Goal: Transaction & Acquisition: Book appointment/travel/reservation

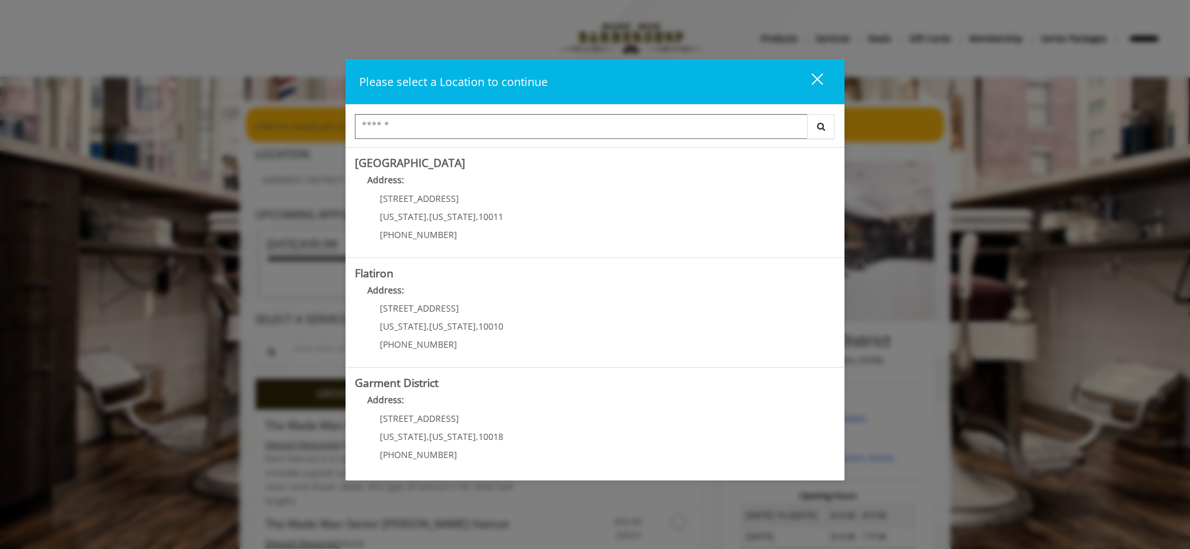
scroll to position [221, 0]
click at [467, 410] on District "Address:" at bounding box center [595, 400] width 480 height 20
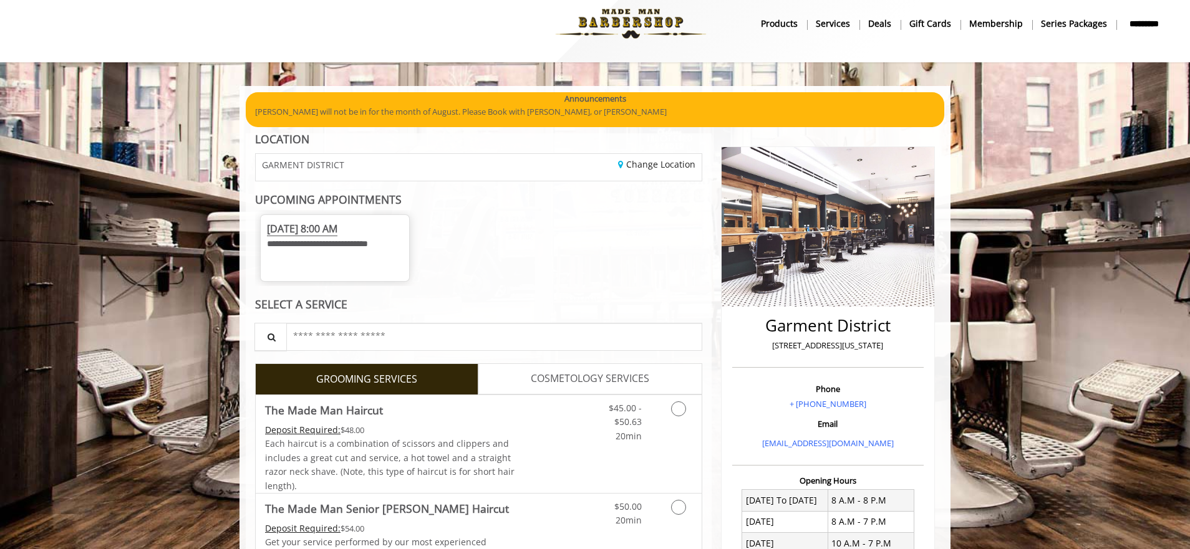
scroll to position [165, 0]
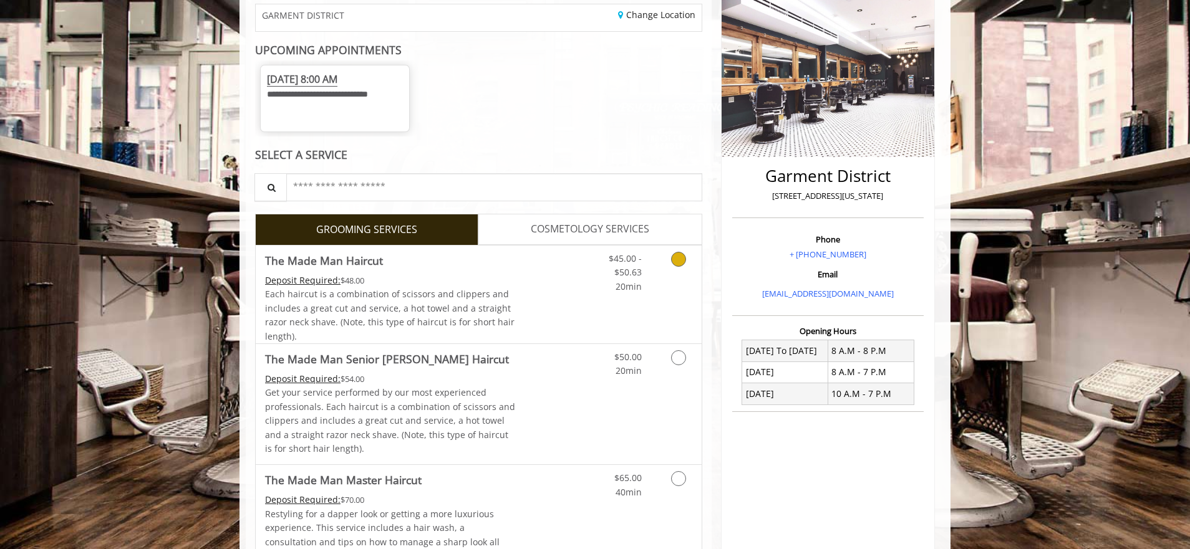
click at [677, 256] on icon "Grooming services" at bounding box center [678, 259] width 15 height 15
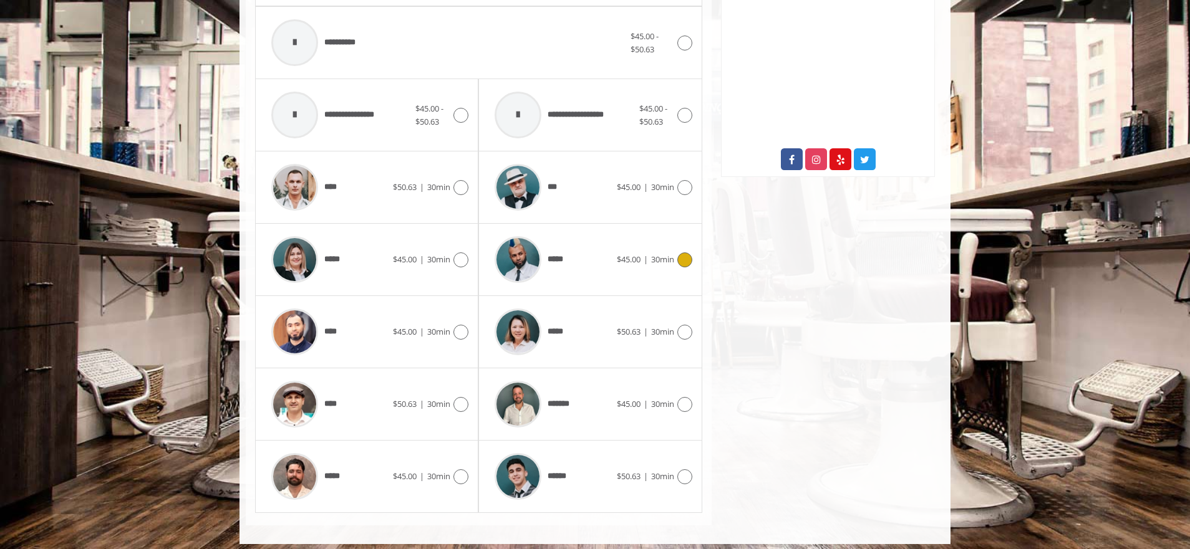
scroll to position [612, 0]
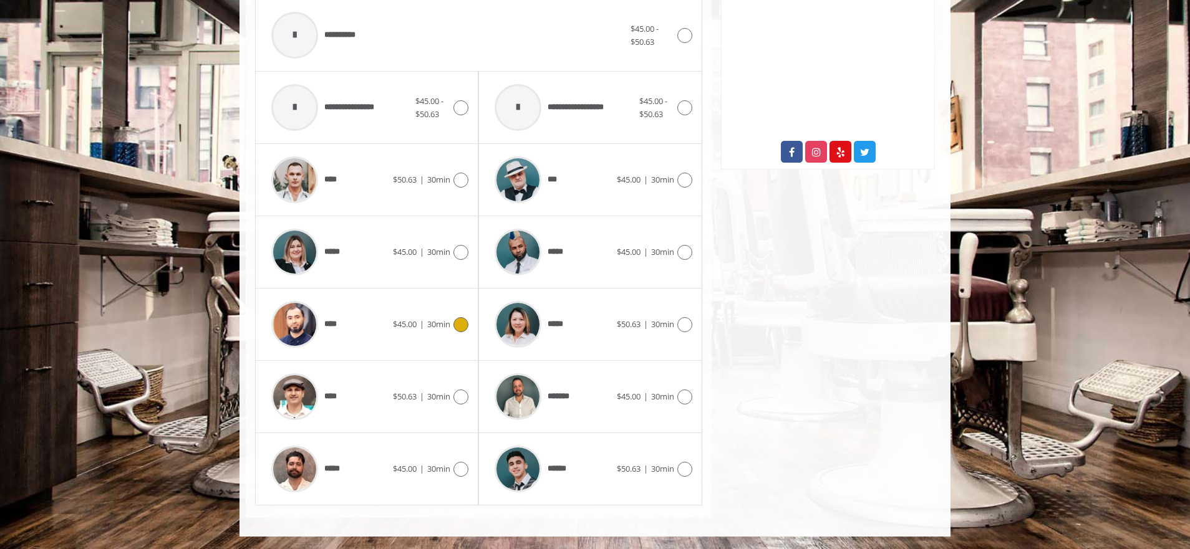
click at [461, 325] on icon at bounding box center [460, 324] width 15 height 15
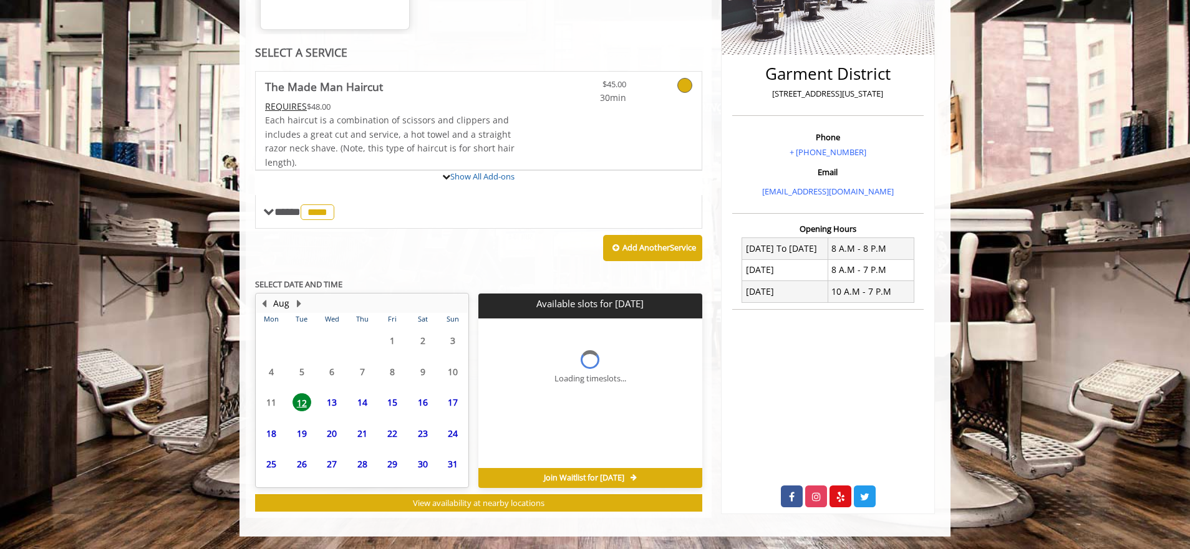
scroll to position [267, 0]
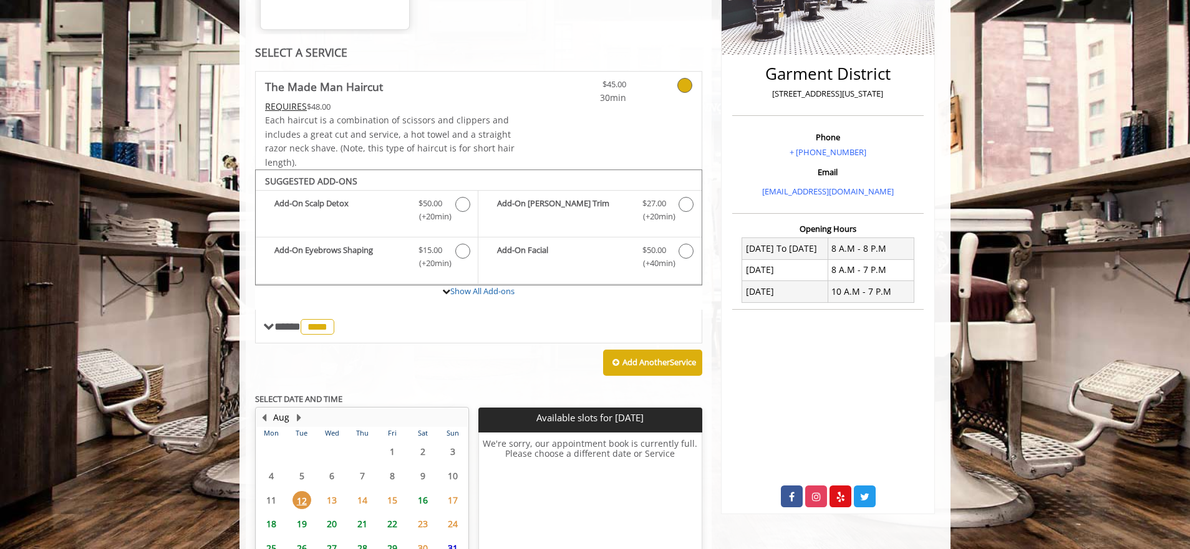
click at [331, 501] on span "13" at bounding box center [331, 500] width 19 height 18
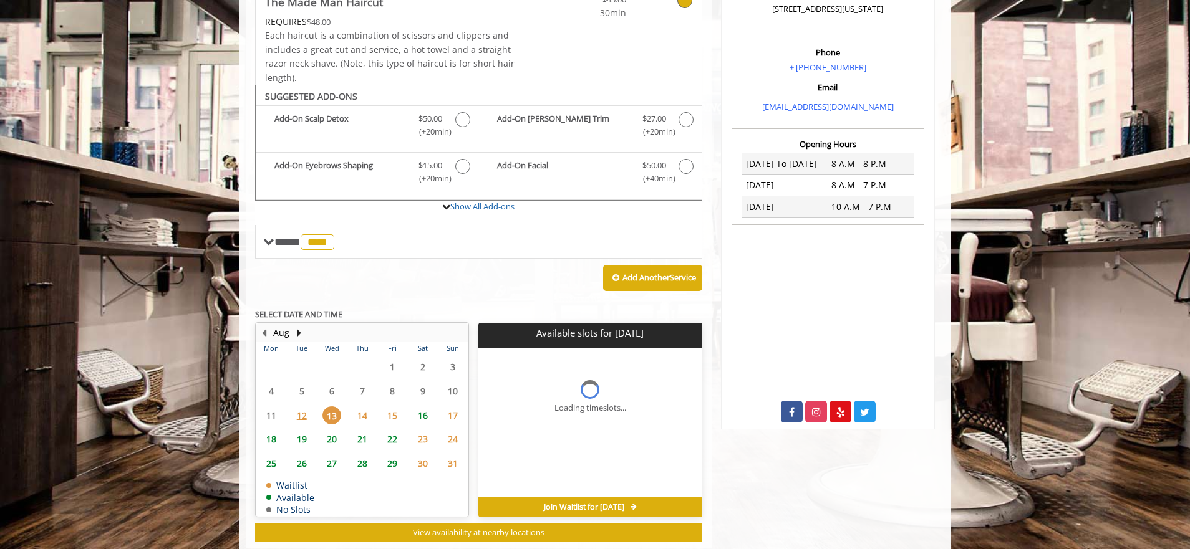
scroll to position [382, 0]
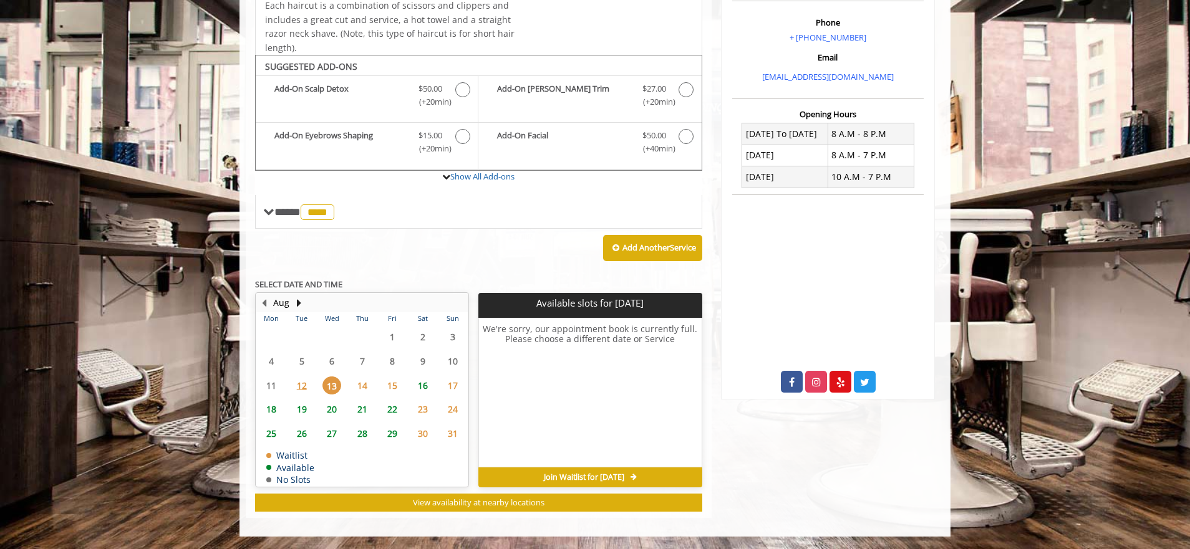
click at [268, 215] on span at bounding box center [268, 211] width 11 height 11
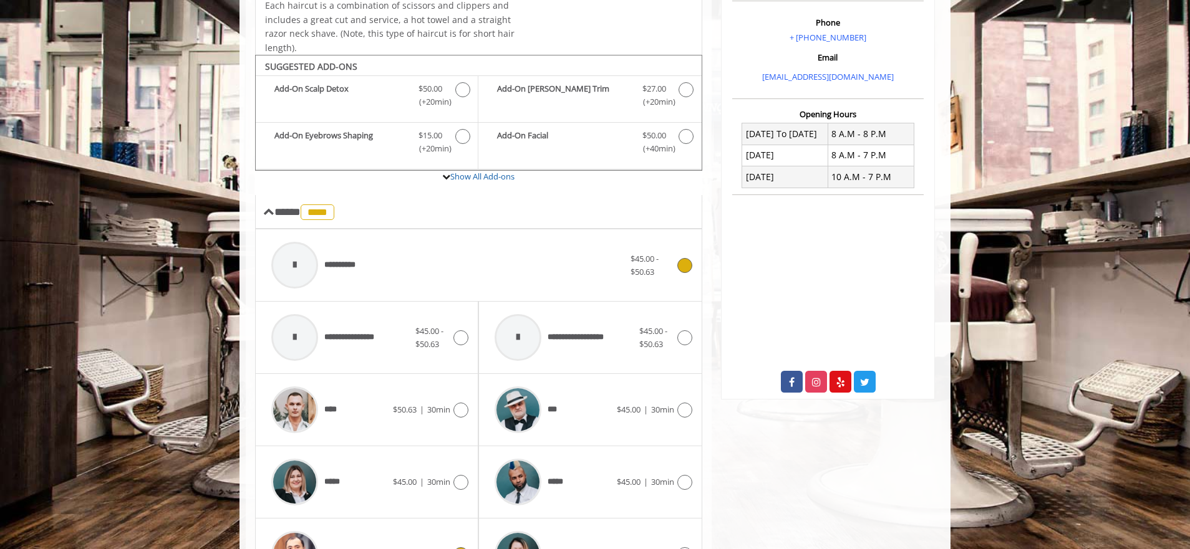
click at [650, 267] on span "$45.00 - $50.63" at bounding box center [645, 265] width 28 height 24
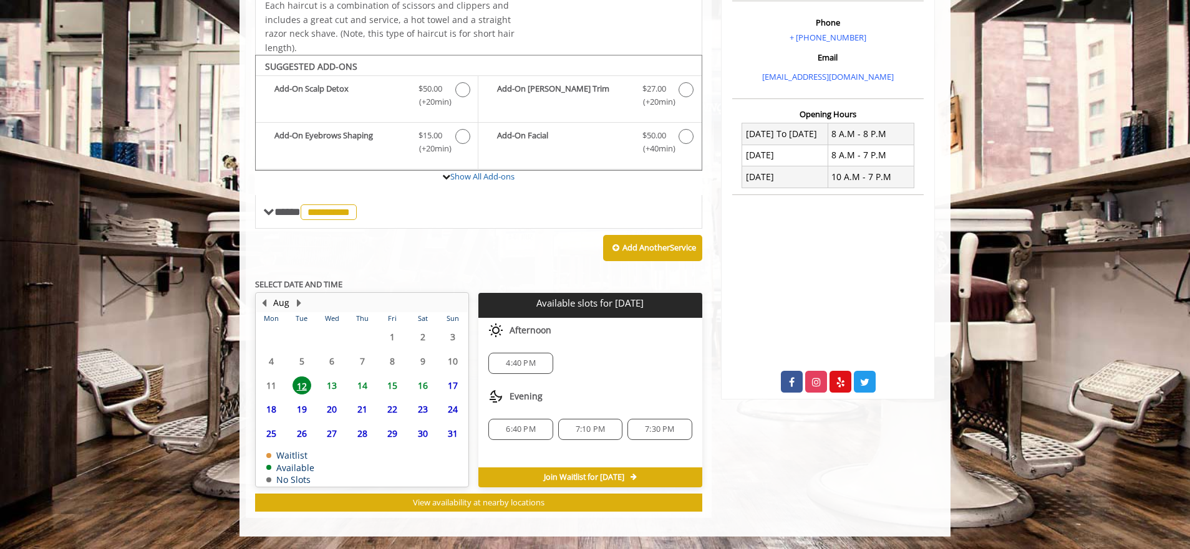
click at [332, 384] on span "13" at bounding box center [331, 386] width 19 height 18
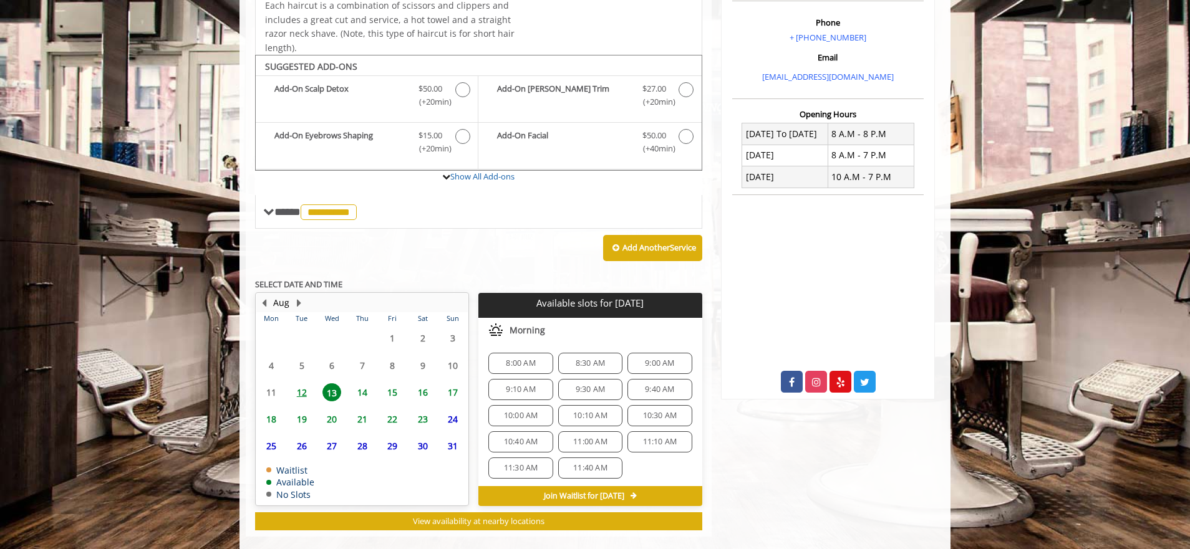
scroll to position [400, 0]
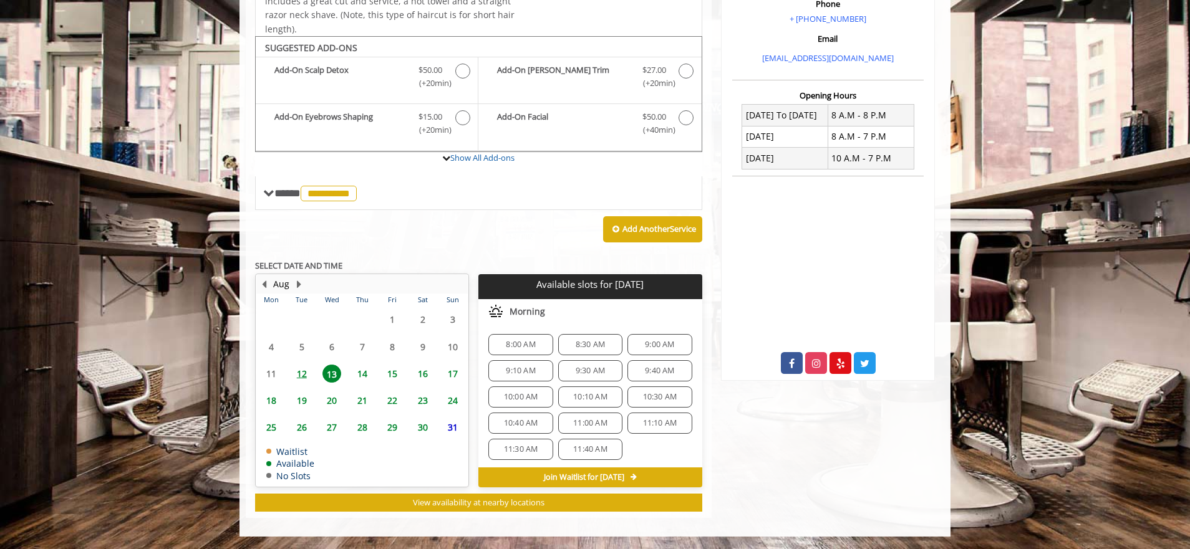
click at [538, 340] on span "8:00 AM" at bounding box center [520, 345] width 53 height 10
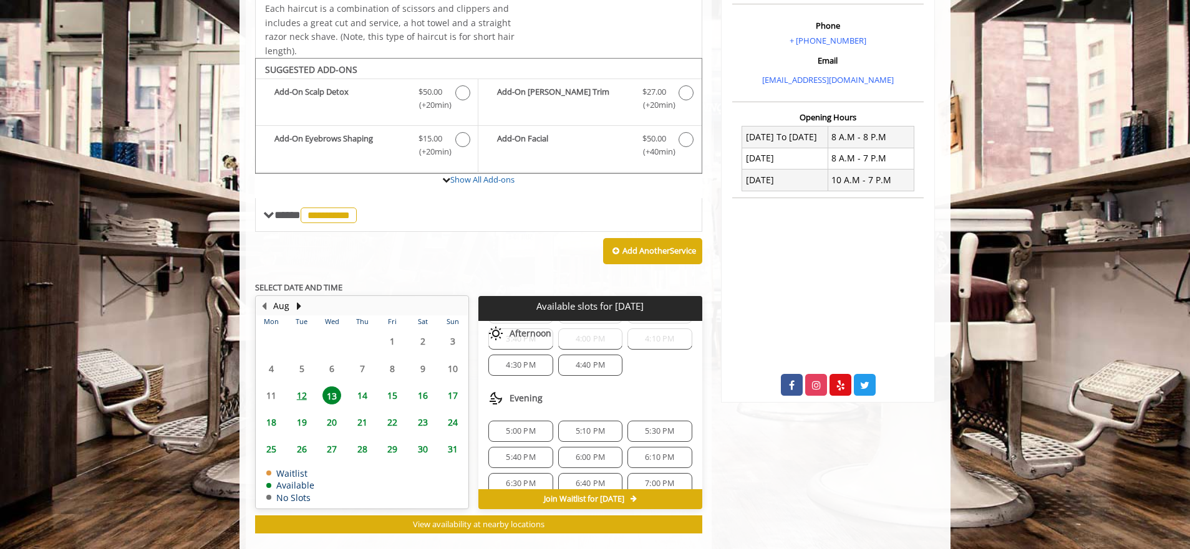
scroll to position [370, 0]
click at [284, 219] on span "**********" at bounding box center [316, 215] width 85 height 11
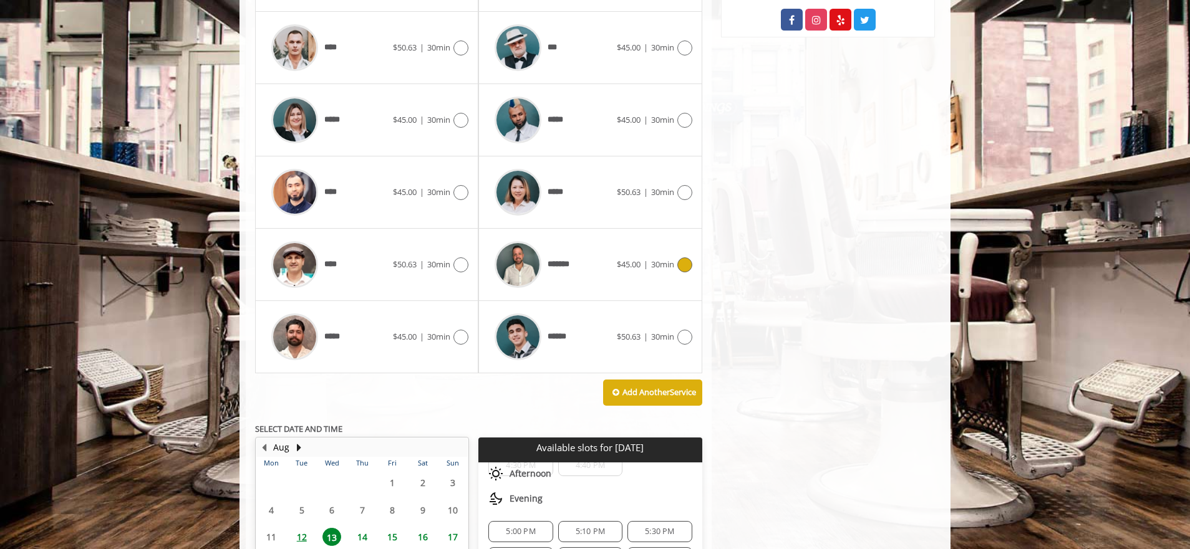
scroll to position [749, 0]
